Goal: Information Seeking & Learning: Learn about a topic

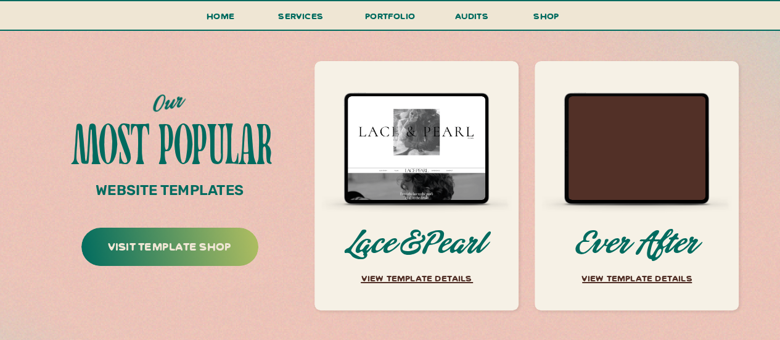
scroll to position [4749, 0]
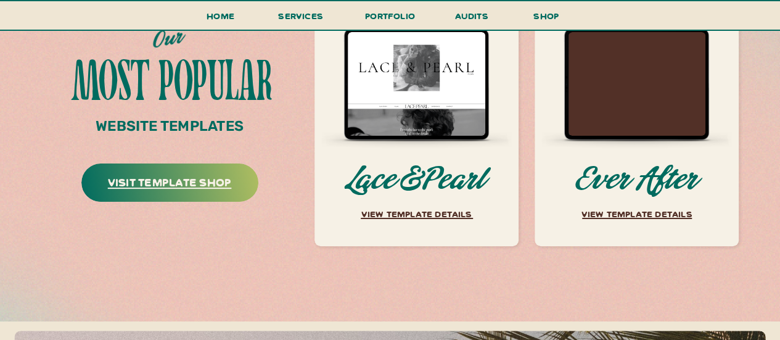
click at [167, 177] on h3 "visit template shop" at bounding box center [170, 184] width 176 height 25
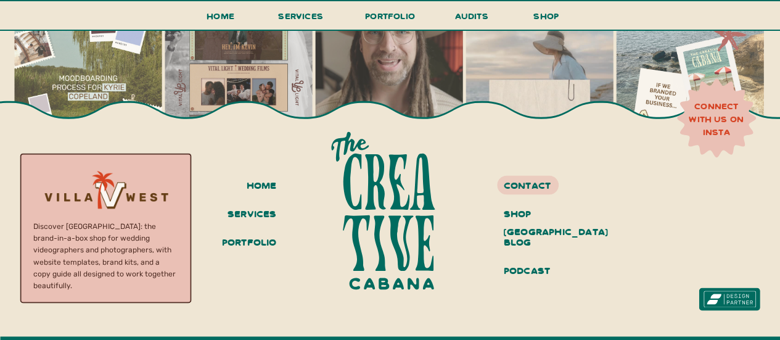
scroll to position [5489, 0]
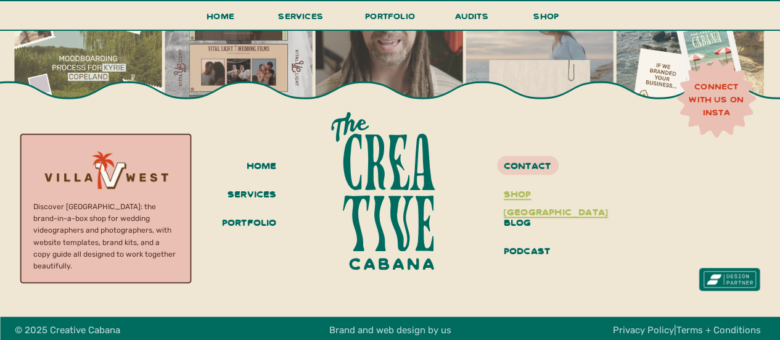
click at [545, 196] on h3 "shop [GEOGRAPHIC_DATA]" at bounding box center [550, 194] width 93 height 21
click at [244, 189] on h3 "services" at bounding box center [250, 194] width 54 height 21
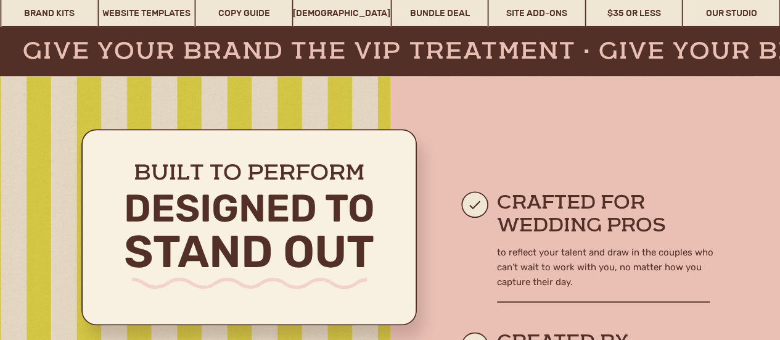
scroll to position [617, 0]
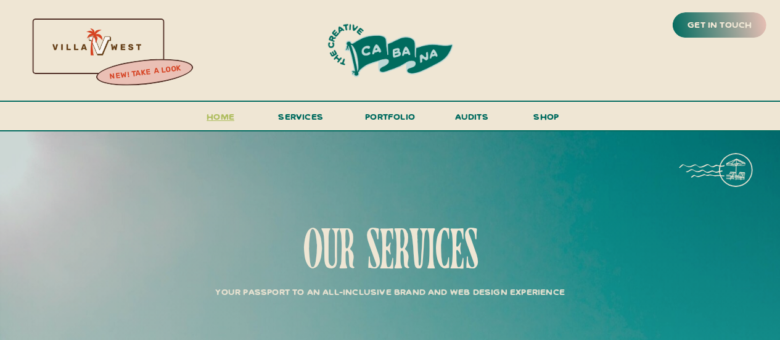
click at [208, 118] on h3 "Home" at bounding box center [221, 120] width 38 height 23
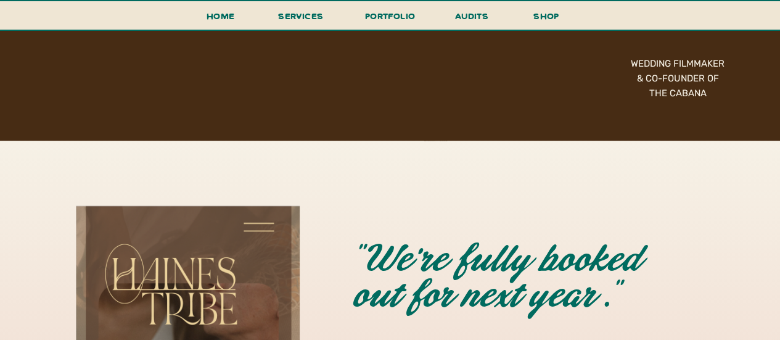
scroll to position [3084, 0]
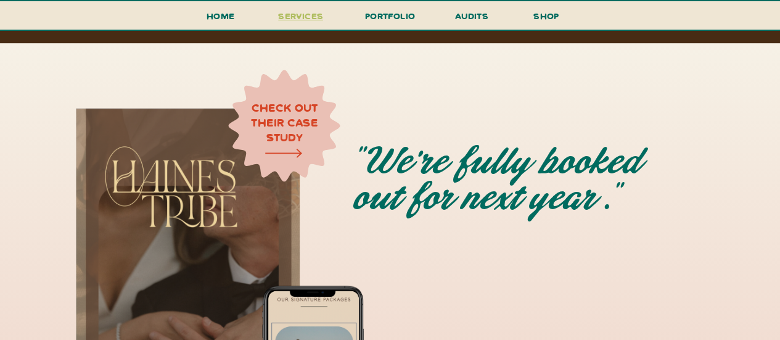
click at [300, 18] on span "services" at bounding box center [300, 16] width 45 height 12
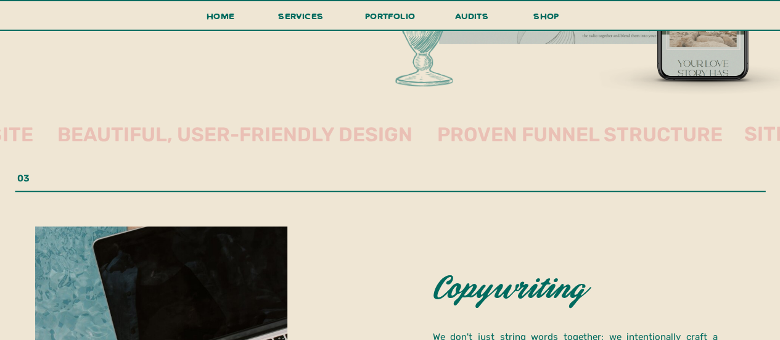
scroll to position [2529, 0]
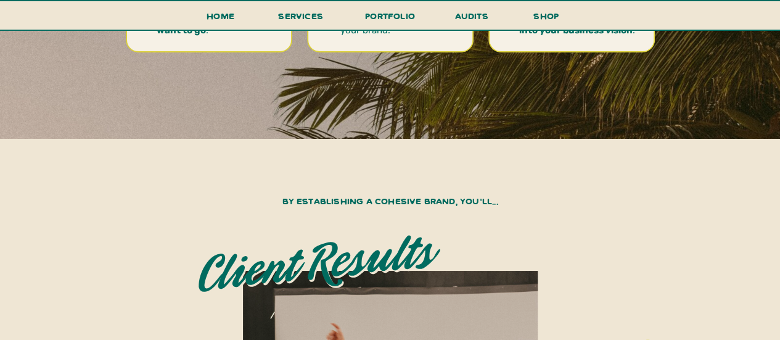
scroll to position [4379, 0]
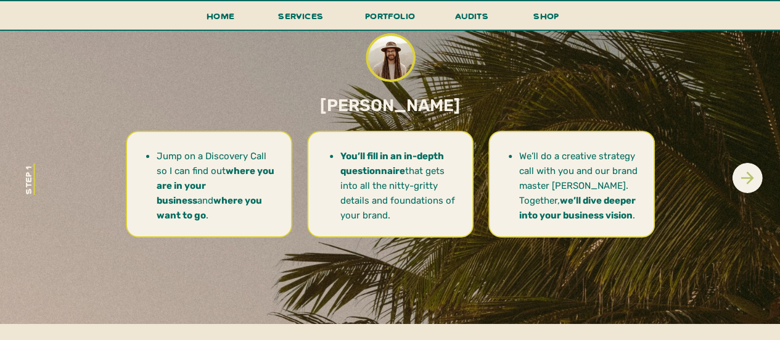
click at [743, 181] on icon at bounding box center [747, 177] width 19 height 19
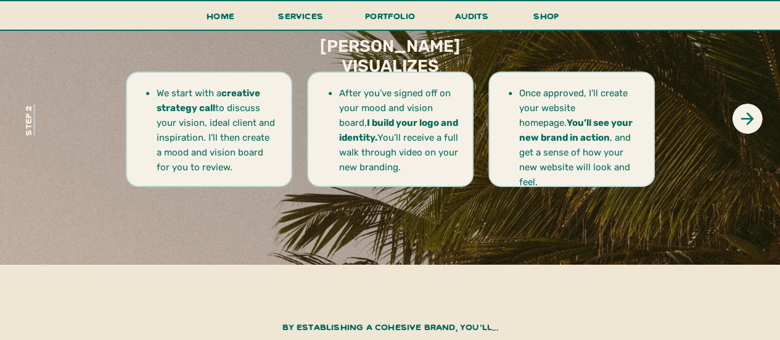
scroll to position [4441, 0]
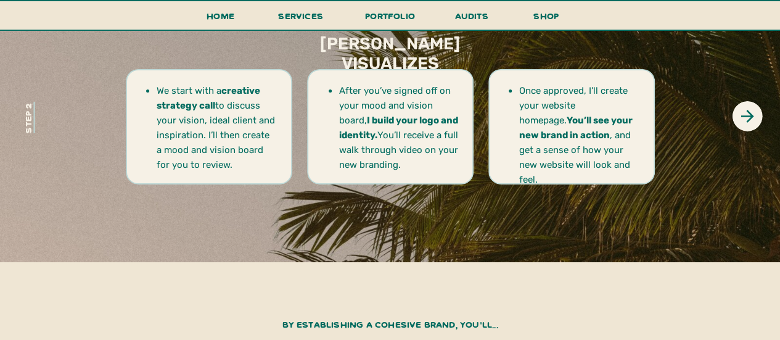
click at [28, 120] on h2 "Step 2" at bounding box center [28, 118] width 16 height 54
click at [752, 117] on icon at bounding box center [747, 116] width 19 height 19
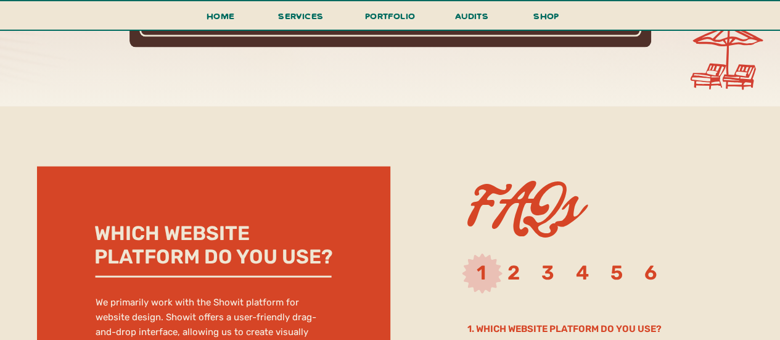
scroll to position [5798, 0]
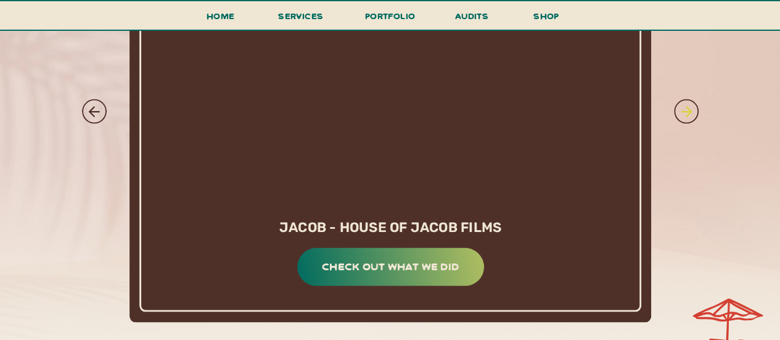
click at [688, 113] on icon at bounding box center [686, 110] width 11 height 11
click at [688, 114] on icon at bounding box center [686, 110] width 11 height 11
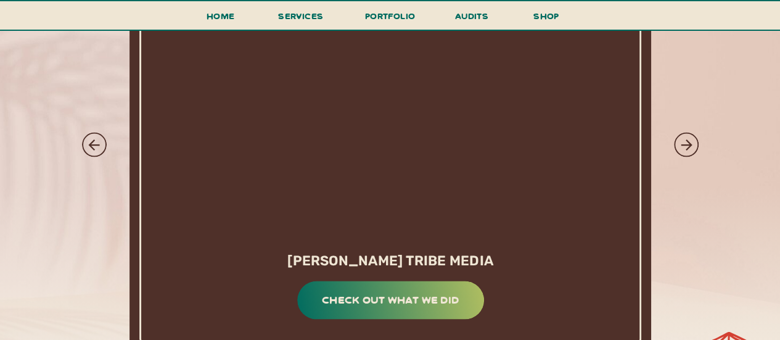
scroll to position [5736, 0]
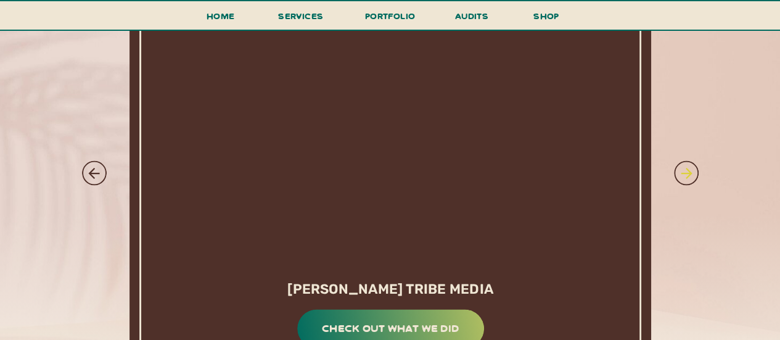
click at [690, 173] on icon at bounding box center [686, 172] width 11 height 11
click at [688, 173] on icon at bounding box center [686, 172] width 11 height 11
click at [687, 173] on icon at bounding box center [686, 172] width 11 height 11
click at [686, 172] on icon at bounding box center [686, 173] width 17 height 17
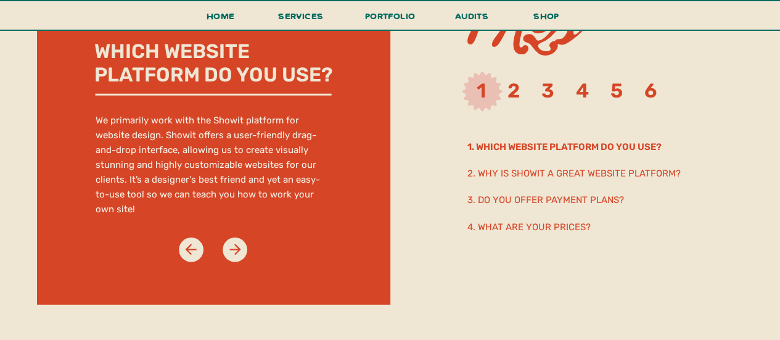
scroll to position [6291, 0]
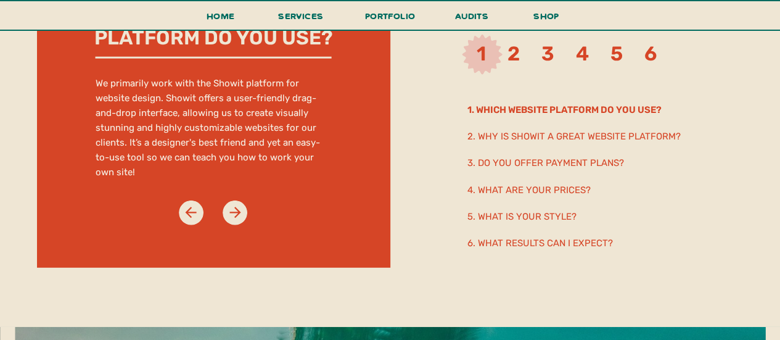
click at [518, 191] on h2 "4. What are your prices?" at bounding box center [577, 190] width 218 height 14
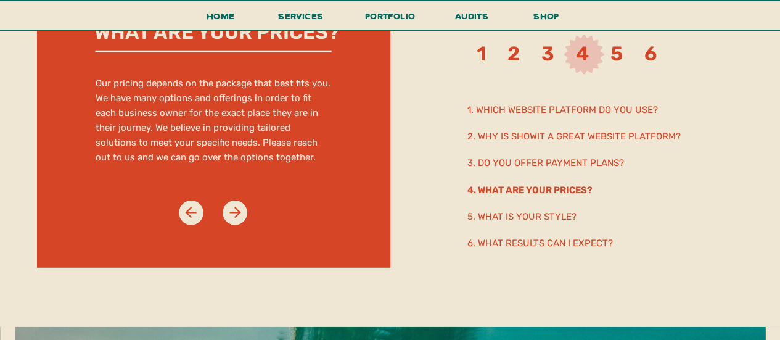
click at [486, 220] on h2 "5. What is your style?" at bounding box center [601, 216] width 267 height 14
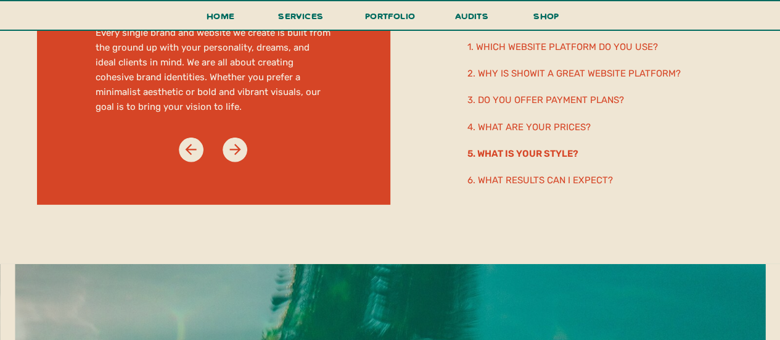
scroll to position [6414, 0]
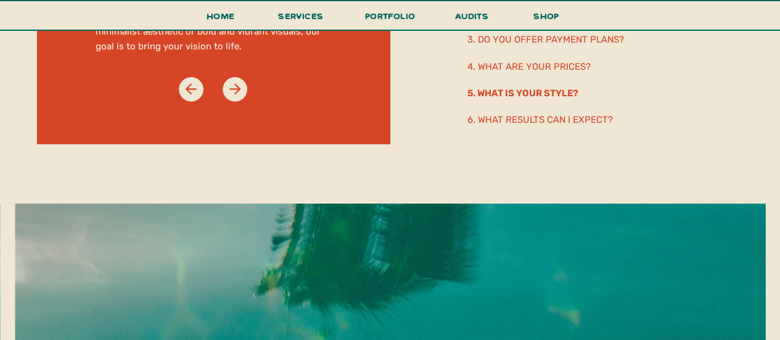
click at [548, 119] on h2 "6. What results can I expect?" at bounding box center [561, 119] width 187 height 14
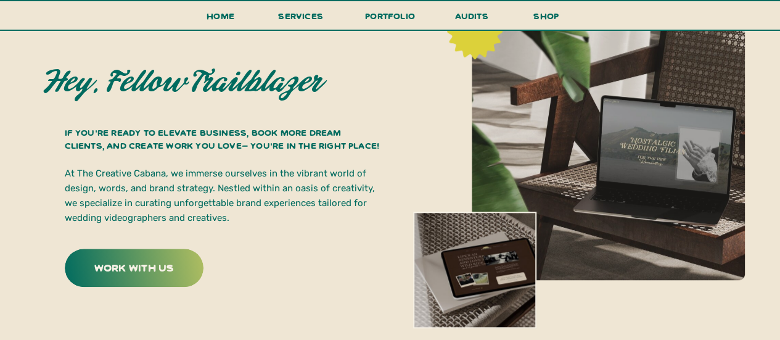
scroll to position [432, 0]
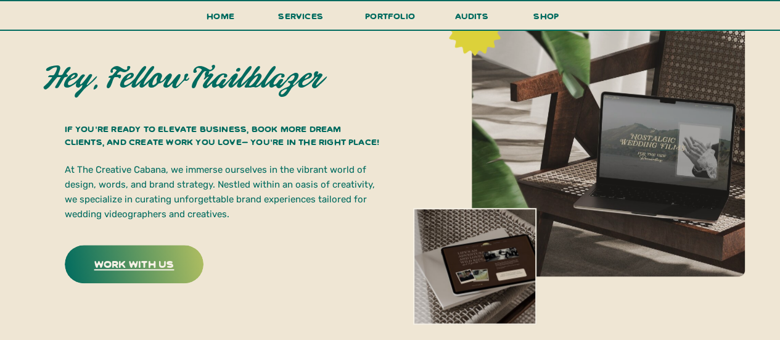
click at [122, 267] on h3 "work with us" at bounding box center [134, 263] width 141 height 19
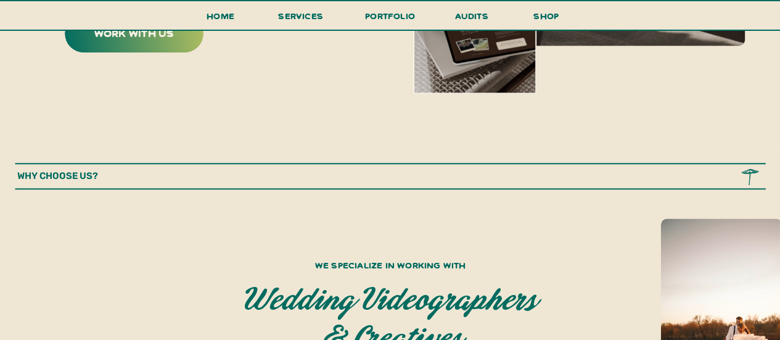
scroll to position [678, 0]
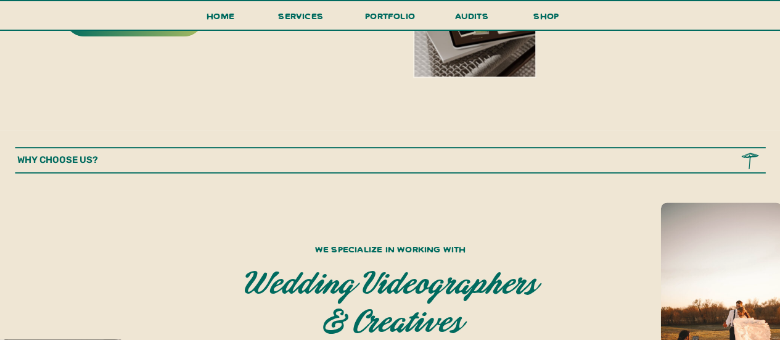
click at [118, 152] on p "why choose us?" at bounding box center [79, 159] width 124 height 15
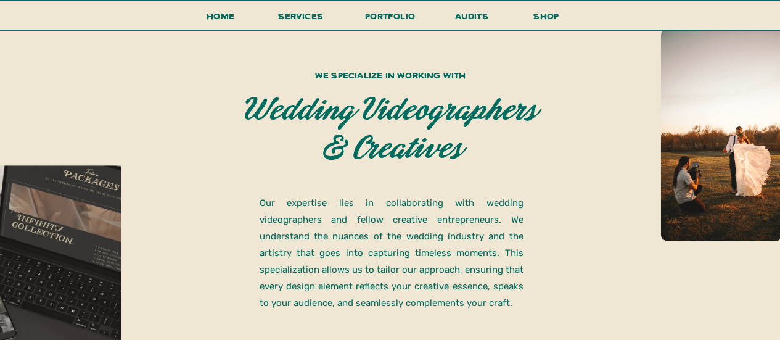
scroll to position [863, 0]
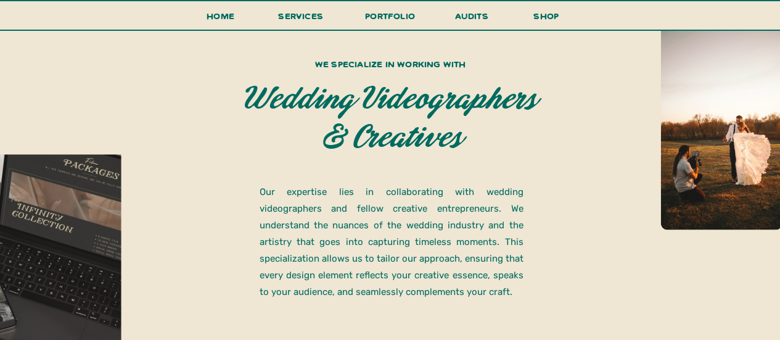
click at [265, 194] on p "Our expertise lies in collaborating with wedding videographers and fellow creat…" at bounding box center [392, 242] width 264 height 117
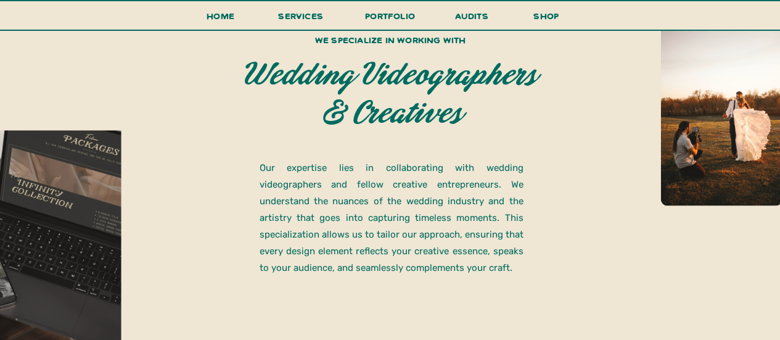
scroll to position [925, 0]
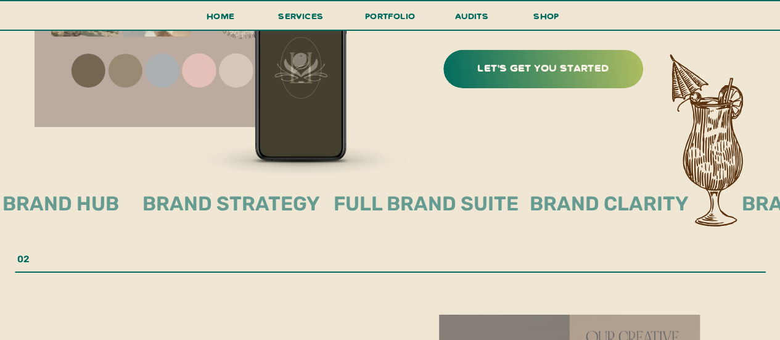
scroll to position [2097, 0]
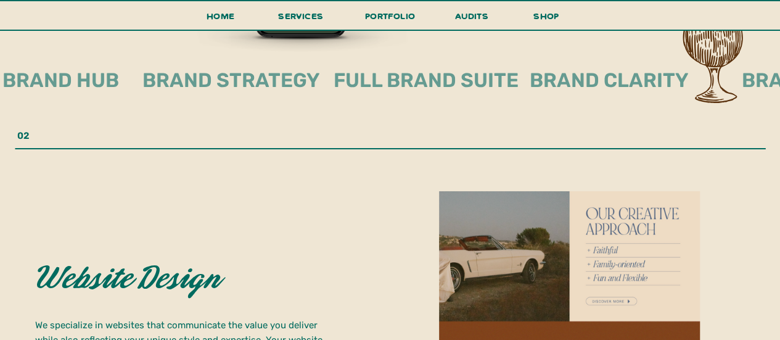
click at [65, 74] on h2 "brand hub" at bounding box center [92, 80] width 181 height 25
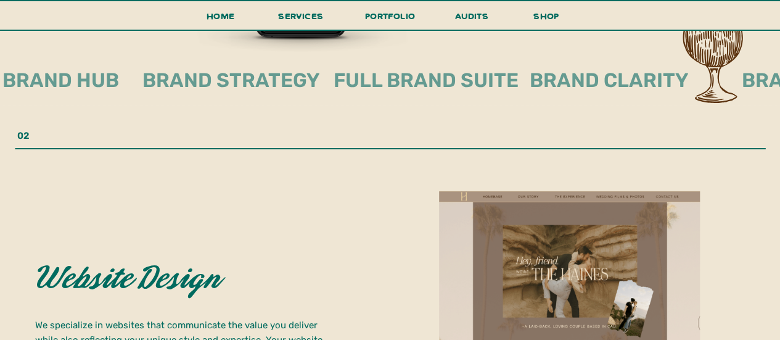
click at [516, 81] on h2 "full brand suite" at bounding box center [432, 80] width 196 height 25
drag, startPoint x: 619, startPoint y: 82, endPoint x: 698, endPoint y: 89, distance: 79.9
click at [619, 82] on h2 "brand clarity" at bounding box center [620, 80] width 181 height 25
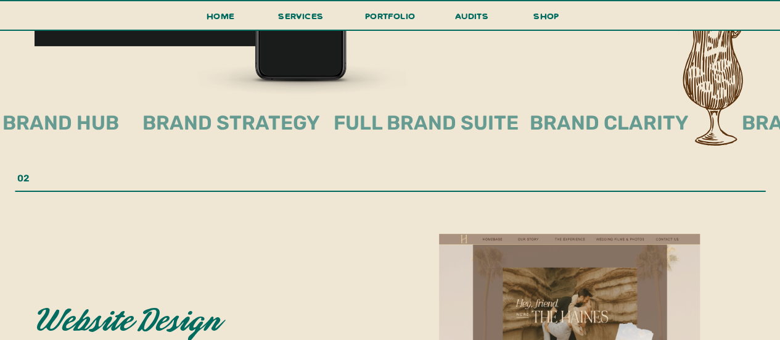
scroll to position [2035, 0]
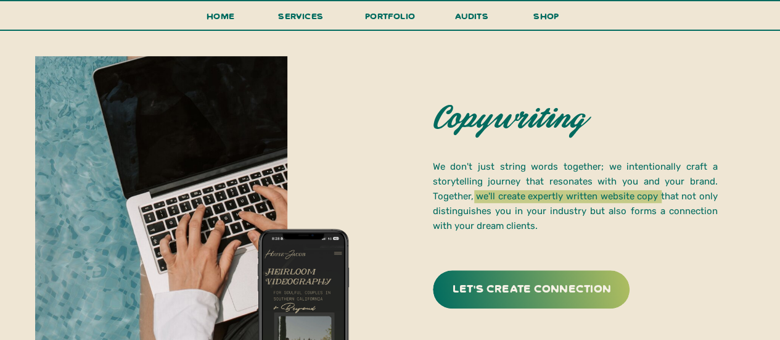
scroll to position [2775, 0]
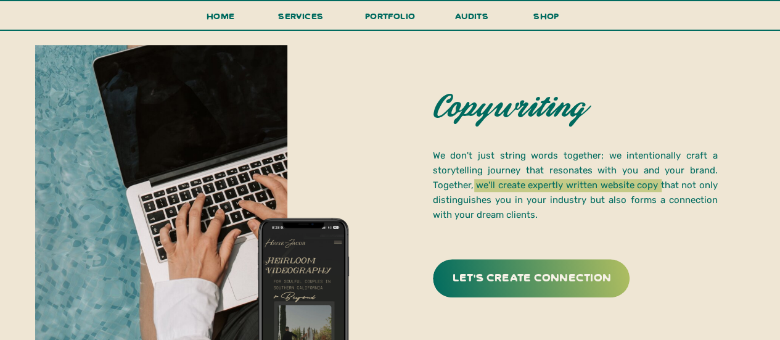
click at [628, 212] on p "We don't just string words together; we intentionally craft a storytelling jour…" at bounding box center [575, 187] width 285 height 78
click at [627, 210] on p "We don't just string words together; we intentionally craft a storytelling jour…" at bounding box center [575, 187] width 285 height 78
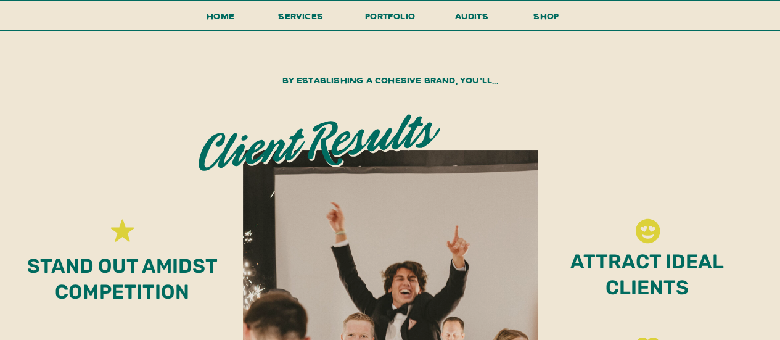
scroll to position [4626, 0]
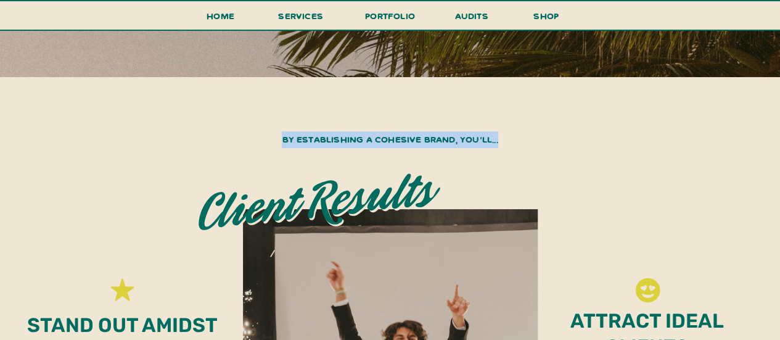
drag, startPoint x: 502, startPoint y: 142, endPoint x: 271, endPoint y: 149, distance: 231.4
click at [271, 149] on p "BY ESTABLISHING A COHESIVE BRAND, YOU'LL..." at bounding box center [390, 142] width 245 height 22
copy p "BY ESTABLISHING A COHESIVE BRAND, YOU'LL..."
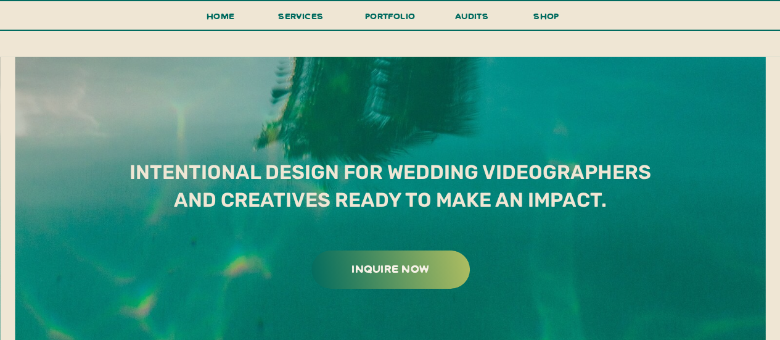
scroll to position [6599, 0]
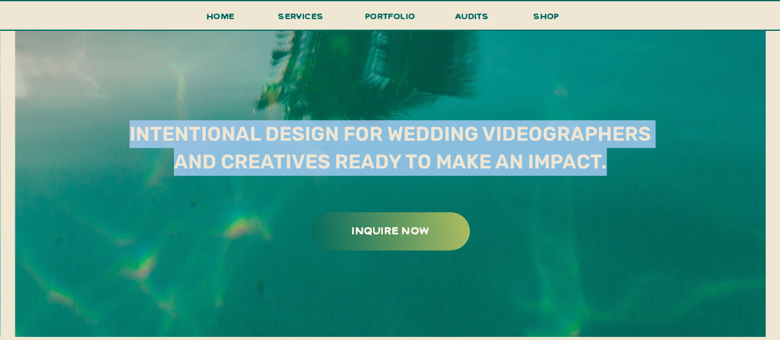
drag, startPoint x: 127, startPoint y: 134, endPoint x: 604, endPoint y: 163, distance: 477.7
click at [604, 163] on h2 "Intentional design for wedding videographers and creatives ready to make an imp…" at bounding box center [390, 148] width 553 height 57
copy h2 "Intentional design for wedding videographers and creatives ready to make an imp…"
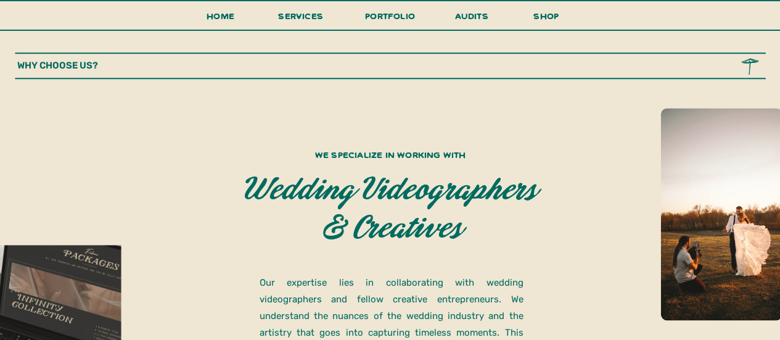
scroll to position [802, 0]
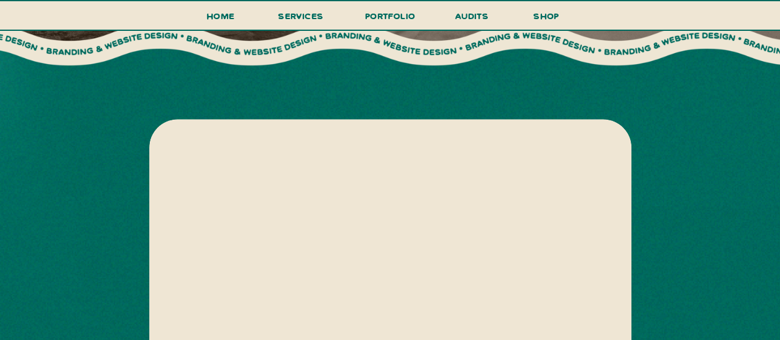
scroll to position [155, 0]
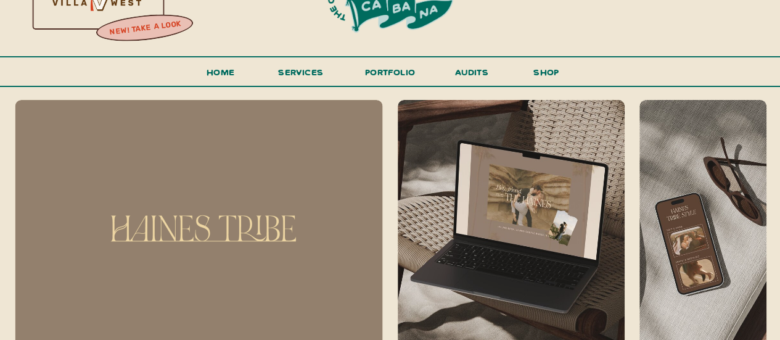
scroll to position [62, 0]
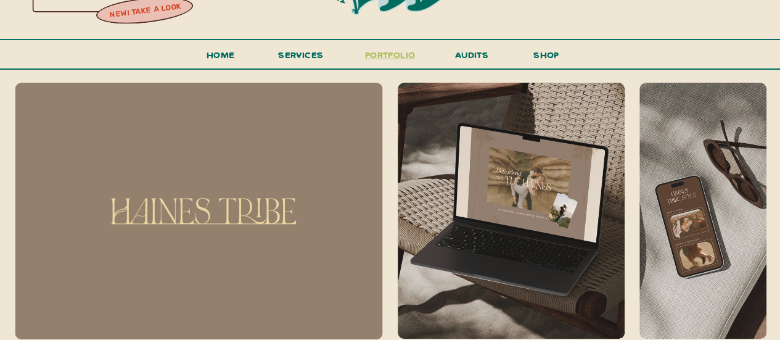
click at [390, 55] on h3 "portfolio" at bounding box center [390, 58] width 58 height 23
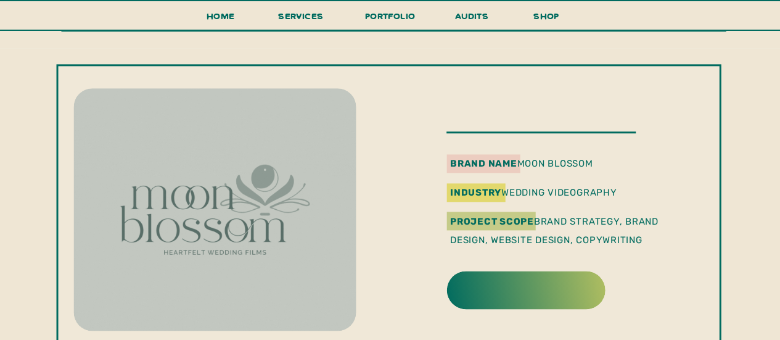
scroll to position [740, 0]
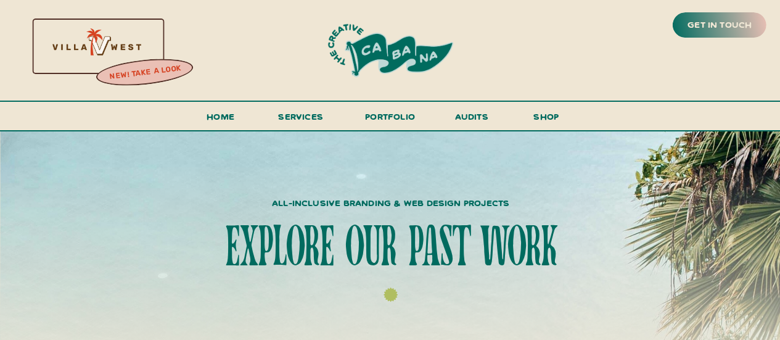
click at [307, 237] on h1 "explore our past work" at bounding box center [390, 248] width 427 height 55
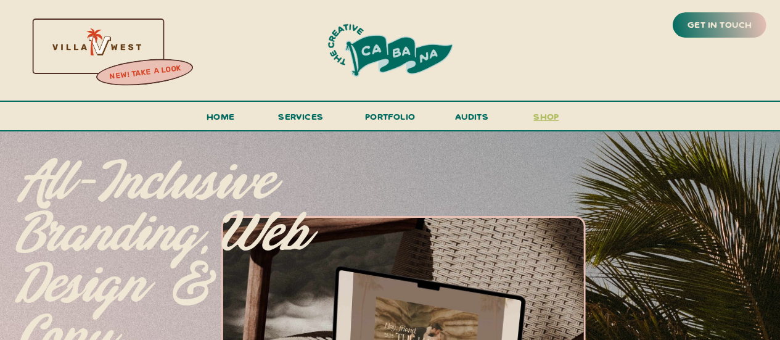
click at [574, 117] on h3 "shop" at bounding box center [546, 120] width 59 height 22
click at [528, 110] on h3 "shop" at bounding box center [546, 120] width 59 height 22
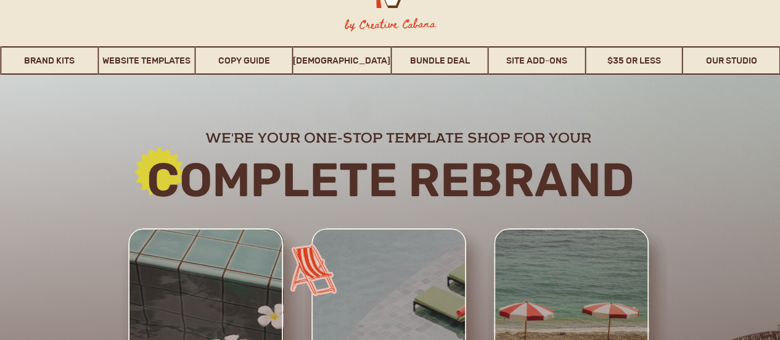
scroll to position [62, 0]
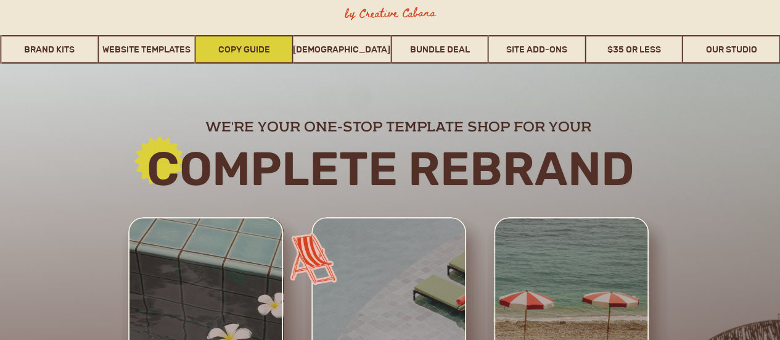
click at [255, 51] on link "Copy Guide" at bounding box center [244, 49] width 96 height 28
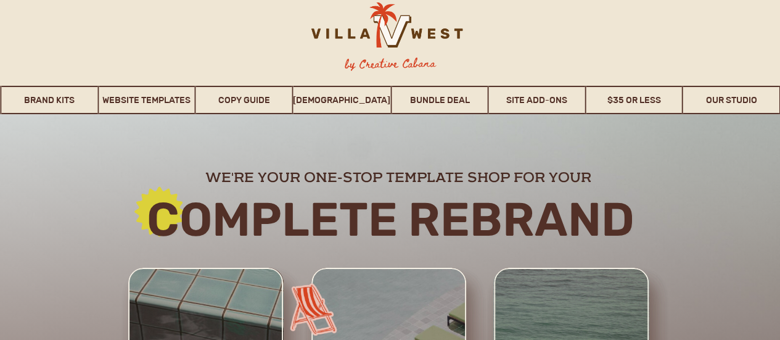
scroll to position [0, 0]
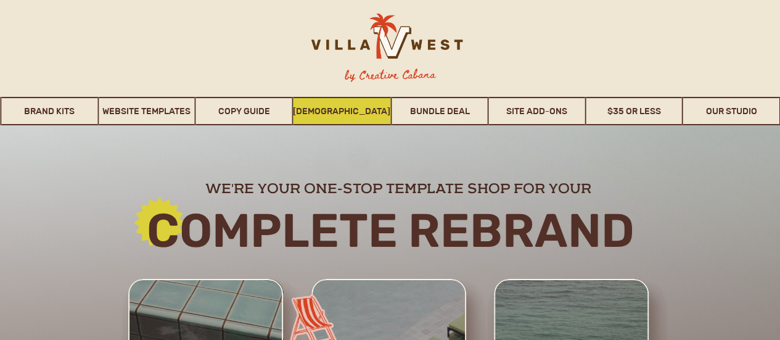
click at [356, 121] on link "[DEMOGRAPHIC_DATA]" at bounding box center [341, 111] width 97 height 28
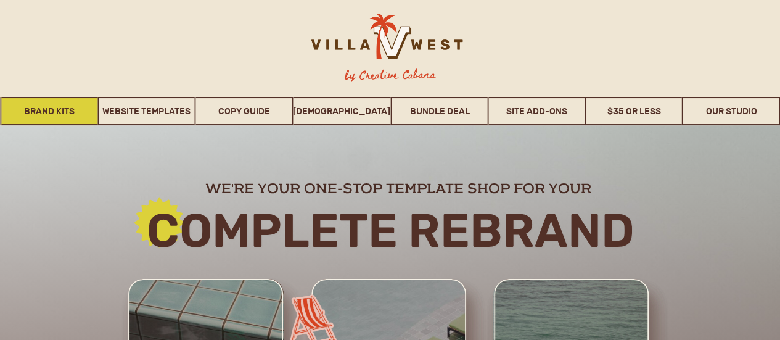
click at [69, 113] on link "Brand Kits" at bounding box center [50, 111] width 96 height 28
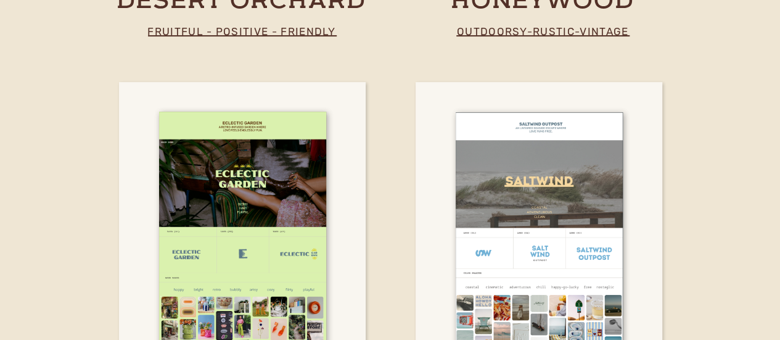
scroll to position [2725, 0]
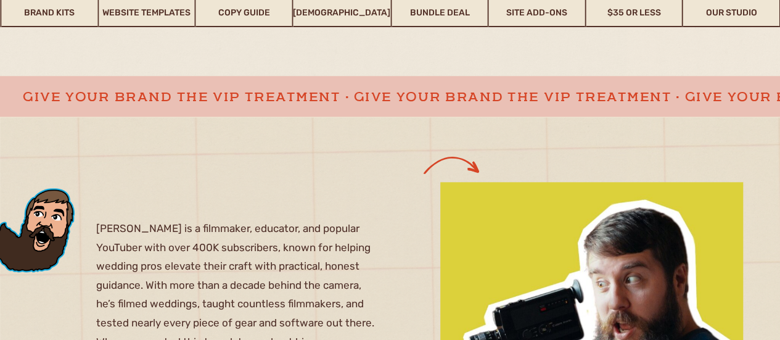
scroll to position [678, 0]
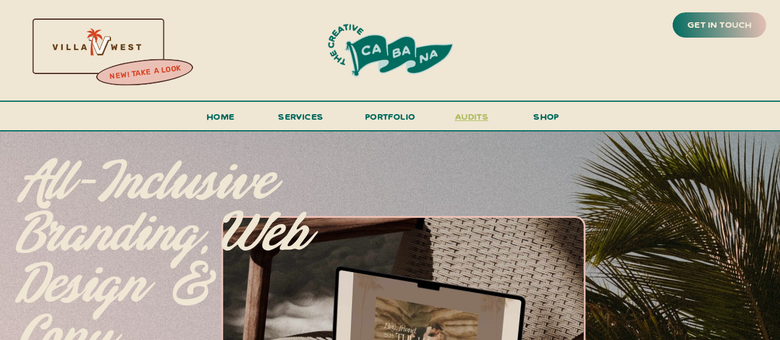
click at [474, 117] on h3 "audits" at bounding box center [471, 120] width 37 height 22
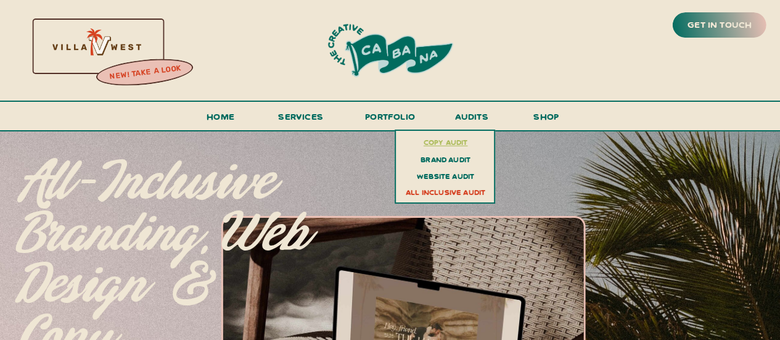
click at [454, 143] on h3 "copy audit" at bounding box center [446, 142] width 90 height 14
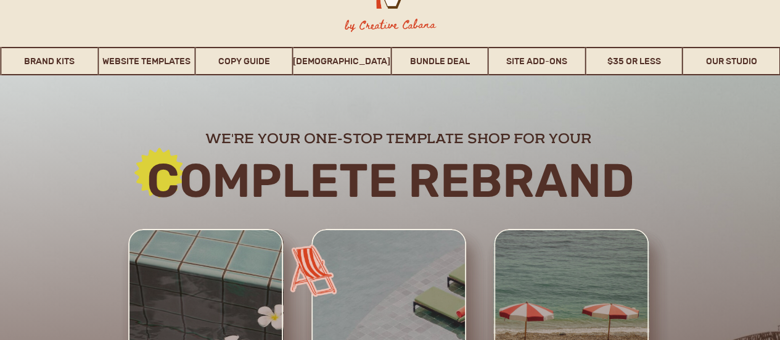
scroll to position [62, 0]
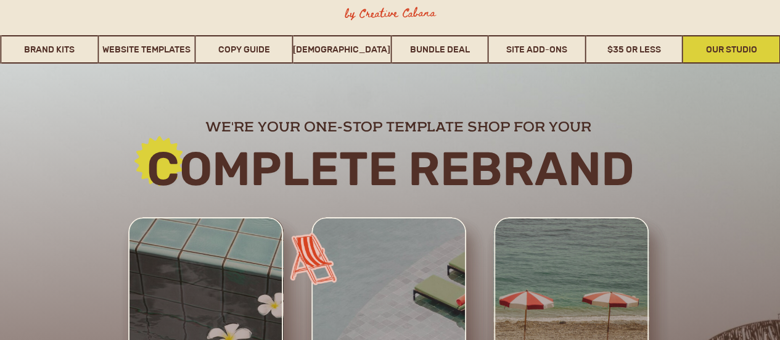
click at [734, 50] on link "Our Studio" at bounding box center [731, 49] width 96 height 28
